Goal: Book appointment/travel/reservation

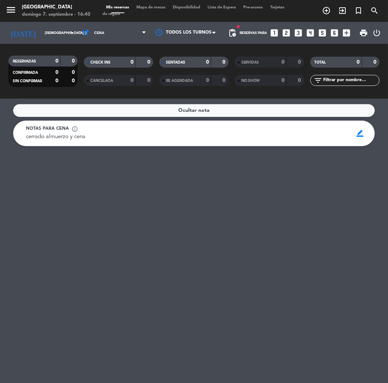
click at [287, 35] on icon "looks_two" at bounding box center [286, 32] width 9 height 9
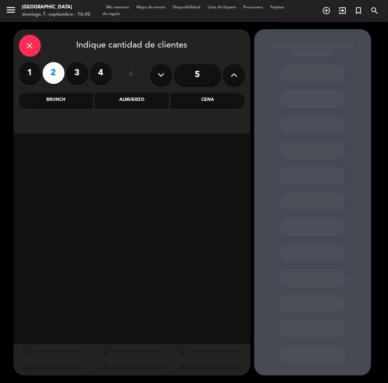
click at [210, 97] on div "Cena" at bounding box center [208, 100] width 74 height 15
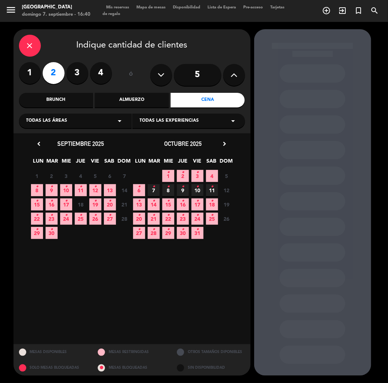
click at [40, 184] on span "8 •" at bounding box center [37, 190] width 12 height 12
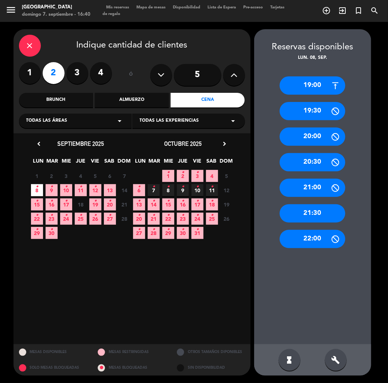
click at [302, 242] on div "22:00" at bounding box center [313, 239] width 66 height 18
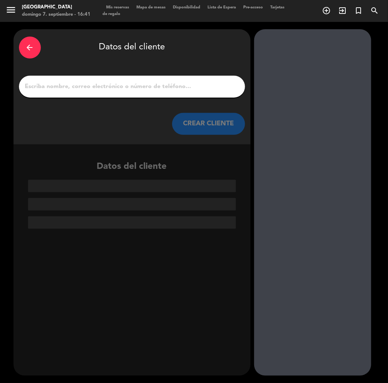
click at [21, 52] on div "arrow_back" at bounding box center [30, 48] width 22 height 22
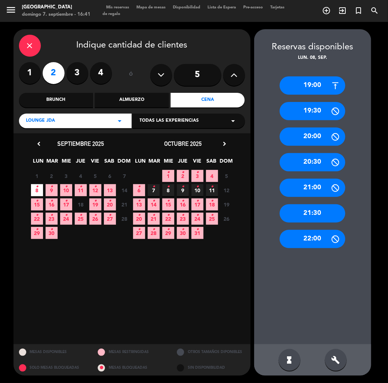
click at [312, 202] on div "19:00 19:30 20:00 20:30 21:00 21:30 22:00" at bounding box center [312, 203] width 117 height 282
click at [315, 209] on div "21:30" at bounding box center [313, 213] width 66 height 18
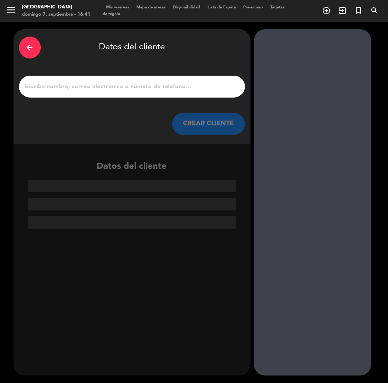
click at [133, 93] on div at bounding box center [132, 87] width 226 height 22
click at [134, 87] on input "1" at bounding box center [131, 86] width 215 height 10
paste input "[PERSON_NAME]"
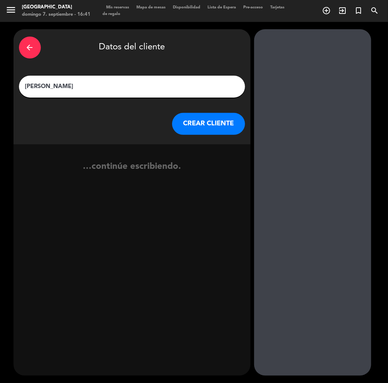
type input "[PERSON_NAME]"
click at [218, 125] on button "CREAR CLIENTE" at bounding box center [208, 124] width 73 height 22
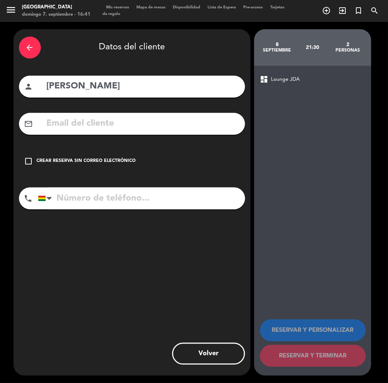
click at [124, 128] on input "text" at bounding box center [143, 123] width 194 height 15
paste input "[PERSON_NAME][EMAIL_ADDRESS][DOMAIN_NAME]"
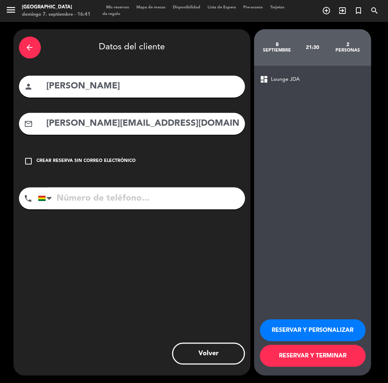
type input "[PERSON_NAME][EMAIL_ADDRESS][DOMAIN_NAME]"
click at [86, 199] on input "tel" at bounding box center [141, 198] width 207 height 22
paste input "[PHONE_NUMBER]"
click at [104, 195] on input "tel" at bounding box center [141, 198] width 207 height 22
type input "[PHONE_NUMBER]"
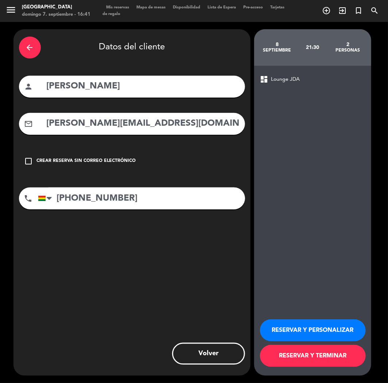
click at [315, 332] on button "RESERVAR Y PERSONALIZAR" at bounding box center [313, 330] width 106 height 22
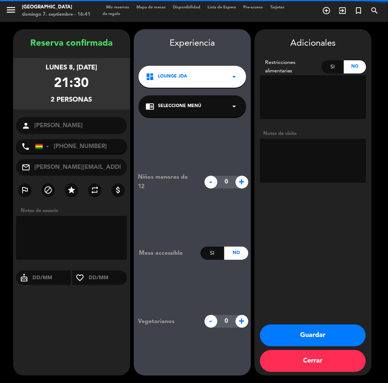
click at [319, 163] on textarea at bounding box center [313, 161] width 106 height 44
type textarea "cumple"
click at [290, 332] on button "Guardar" at bounding box center [313, 335] width 106 height 22
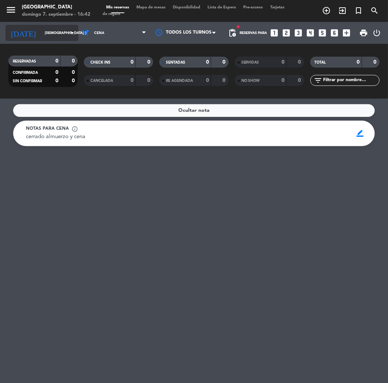
click at [44, 37] on input "[DEMOGRAPHIC_DATA] [DATE]" at bounding box center [65, 32] width 49 height 11
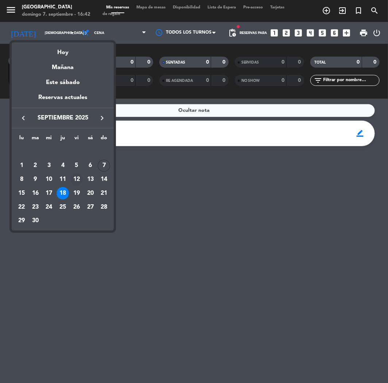
click at [76, 179] on div "12" at bounding box center [76, 179] width 12 height 12
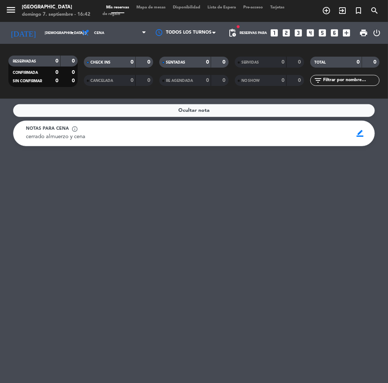
type input "vie. [DATE]"
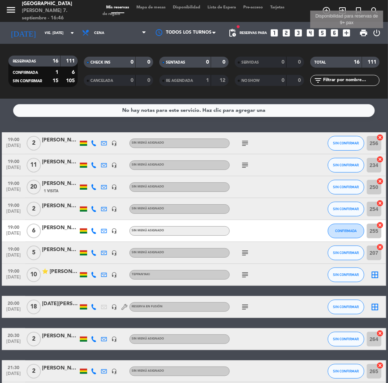
click at [345, 30] on icon "add_box" at bounding box center [346, 32] width 9 height 9
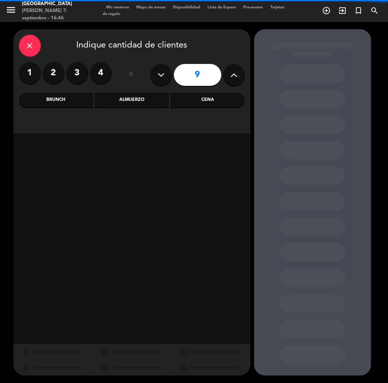
click at [161, 79] on icon at bounding box center [161, 74] width 7 height 11
type input "8"
click at [208, 99] on div "Cena" at bounding box center [208, 100] width 74 height 15
